Goal: Transaction & Acquisition: Purchase product/service

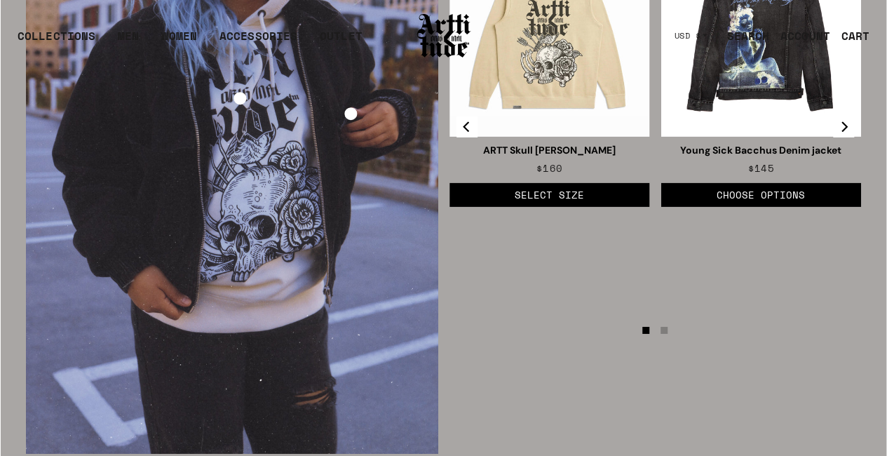
scroll to position [2174, 0]
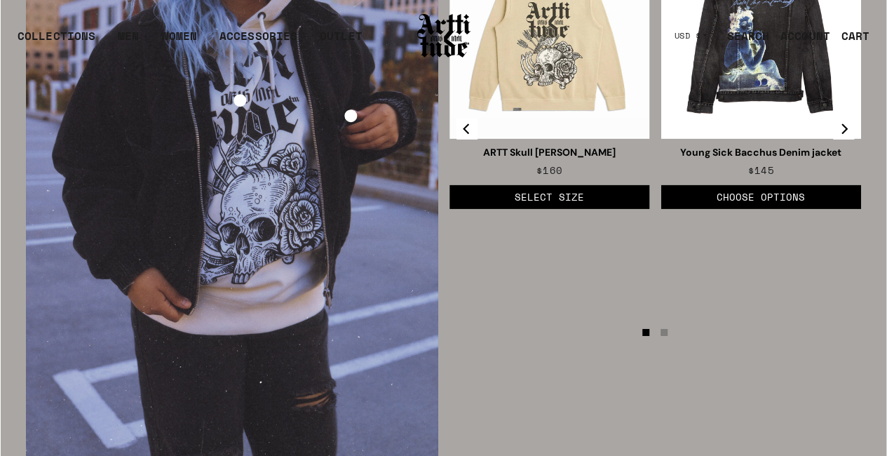
click at [663, 336] on li "Page dot 2" at bounding box center [664, 332] width 7 height 7
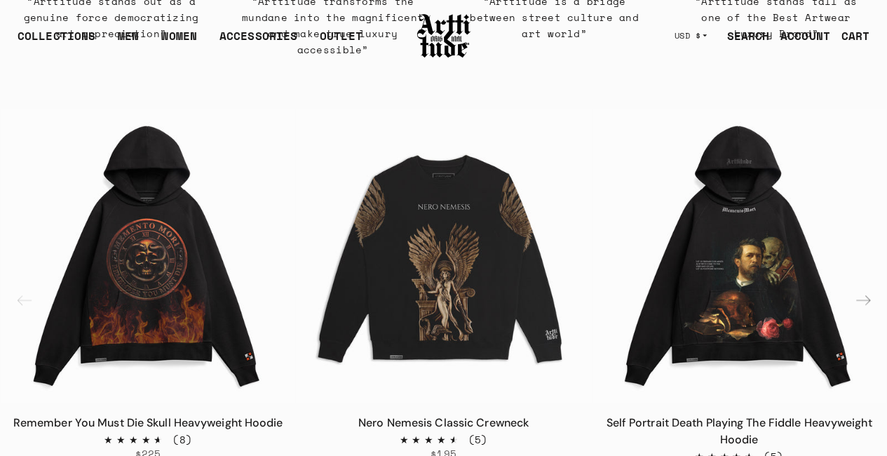
scroll to position [473, 0]
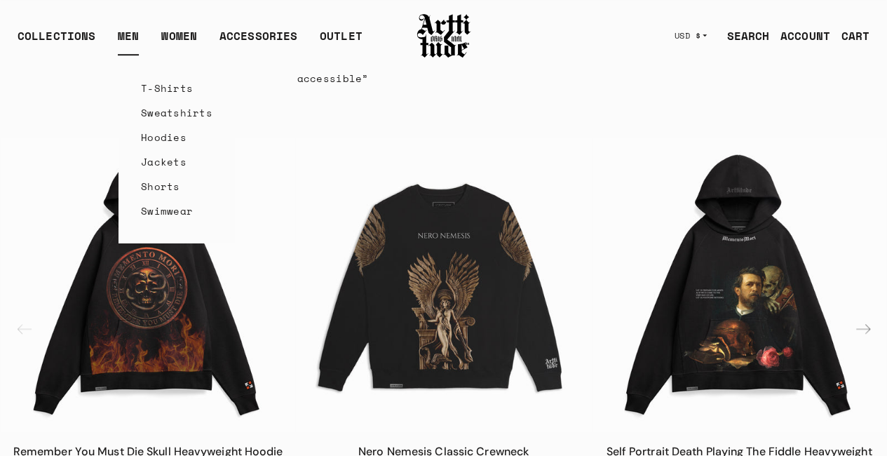
click at [187, 88] on link "T-Shirts" at bounding box center [177, 88] width 72 height 25
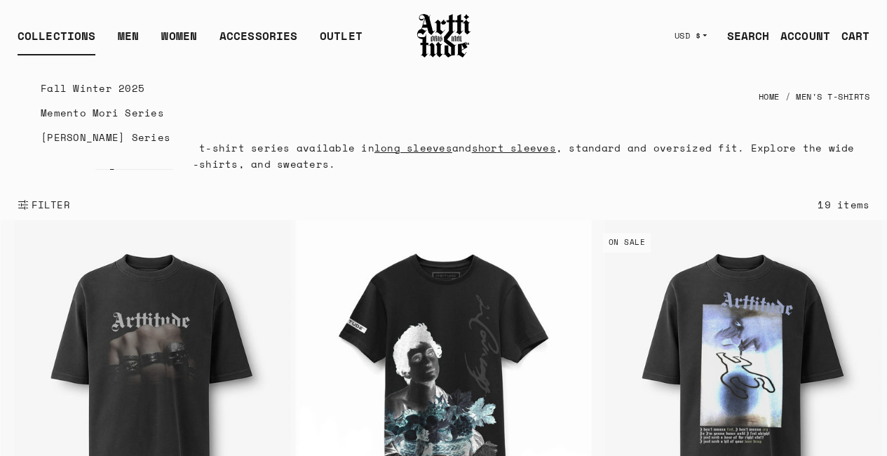
click at [85, 38] on div "COLLECTIONS" at bounding box center [57, 41] width 78 height 28
click at [106, 87] on link "Fall Winter 2025" at bounding box center [106, 88] width 130 height 25
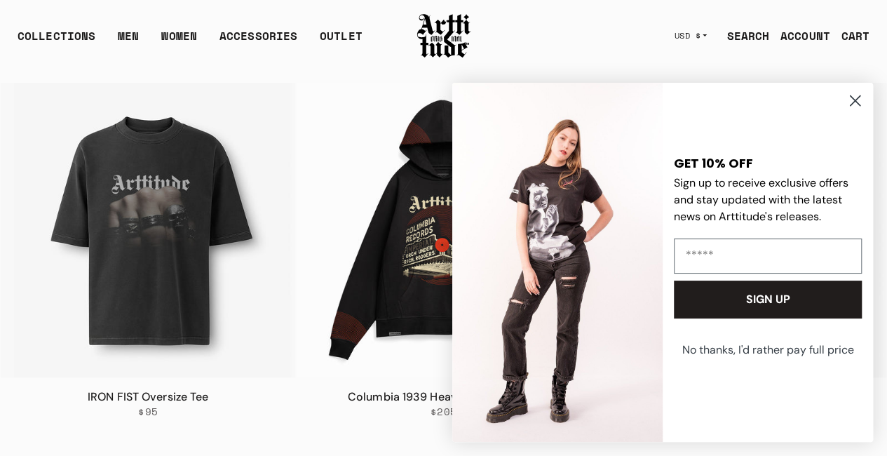
scroll to position [210, 0]
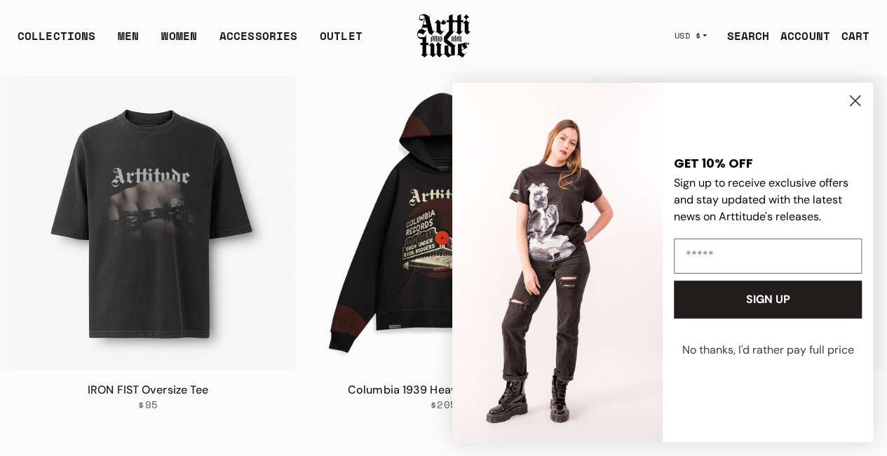
click at [858, 100] on circle "Close dialog" at bounding box center [855, 100] width 23 height 23
